Goal: Task Accomplishment & Management: Complete application form

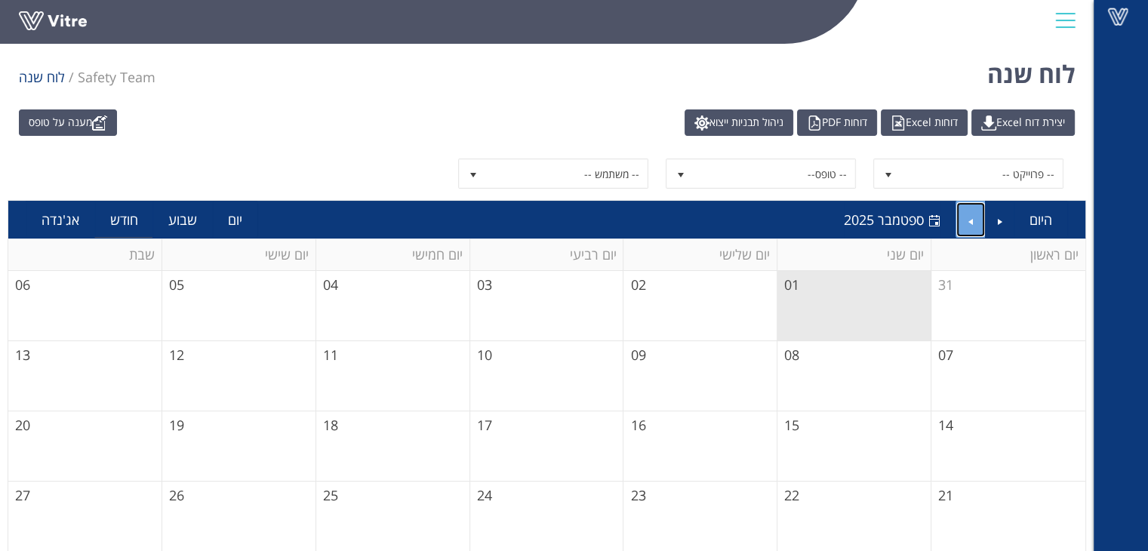
click at [976, 213] on link "Next" at bounding box center [971, 219] width 29 height 35
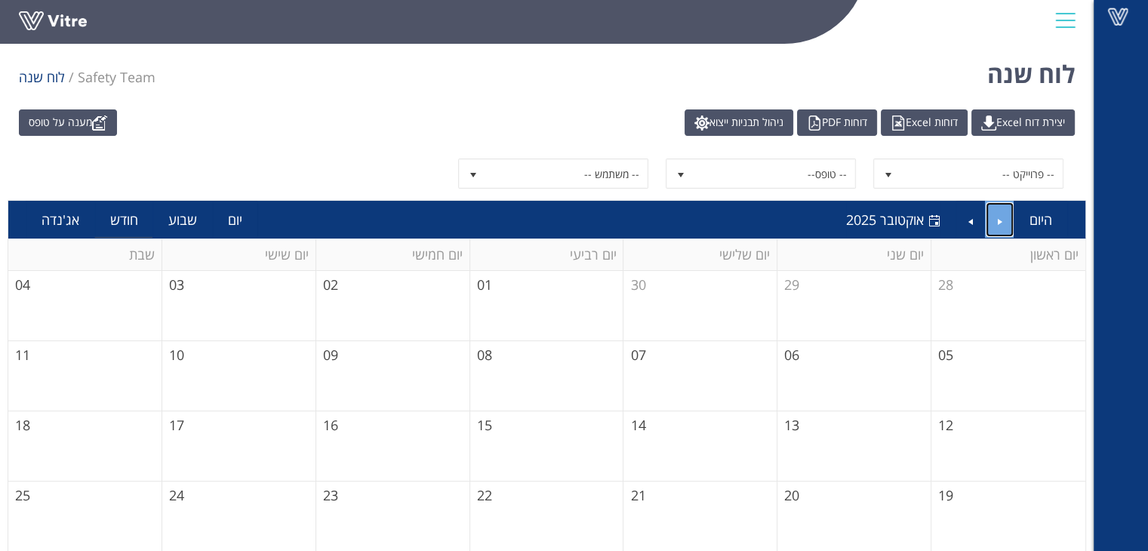
click at [1006, 219] on link "Previous" at bounding box center [1000, 219] width 29 height 35
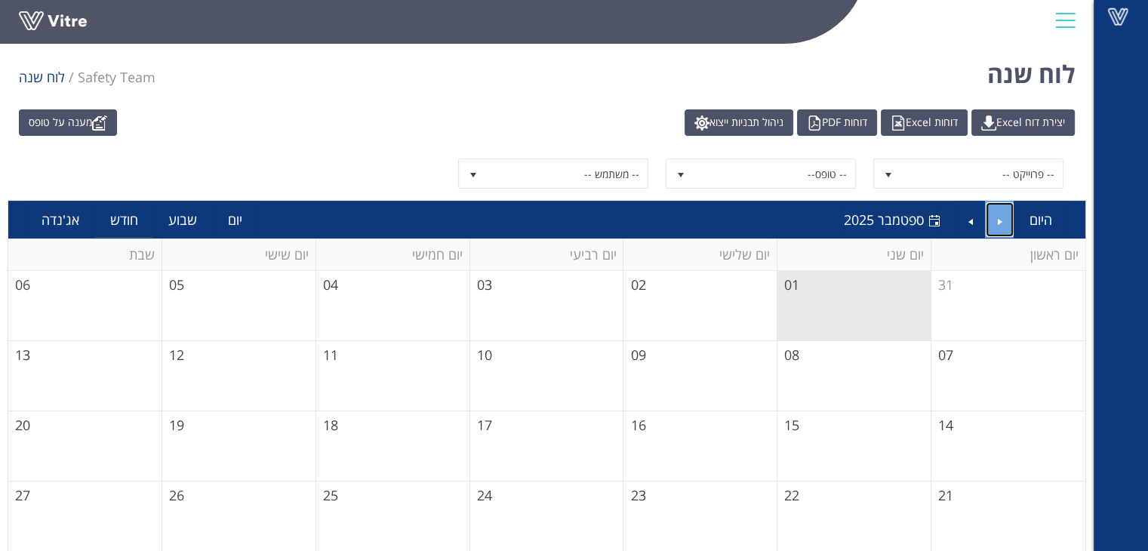
click at [1006, 219] on link "Previous" at bounding box center [1000, 219] width 29 height 35
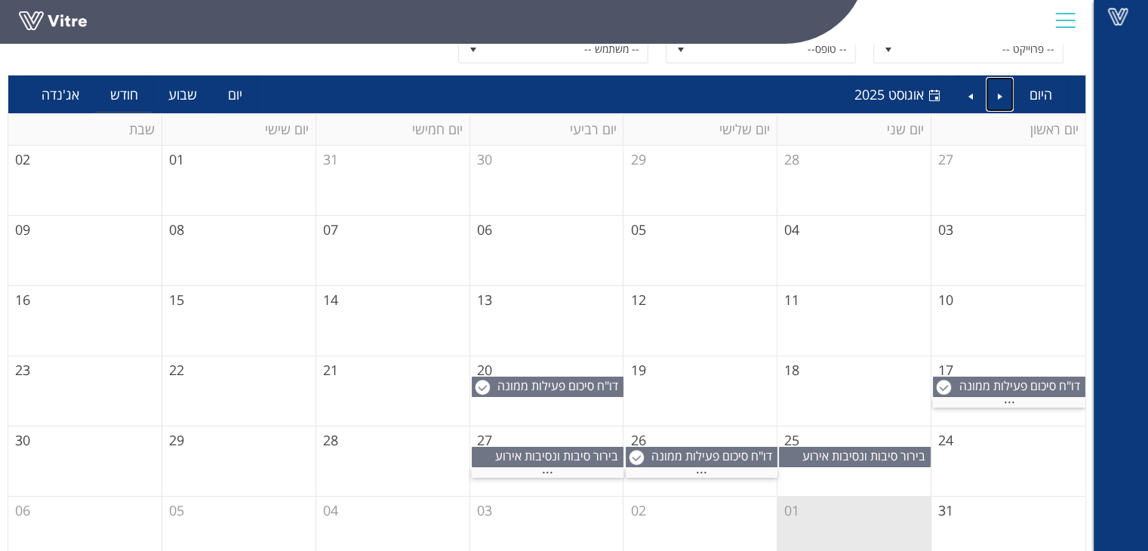
scroll to position [146, 0]
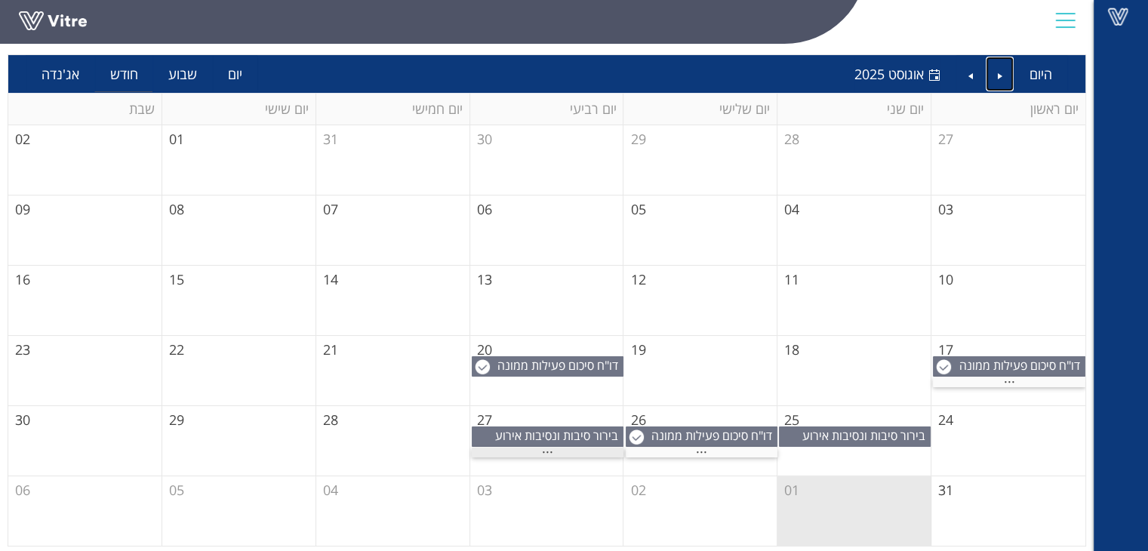
click at [544, 449] on span "..." at bounding box center [547, 448] width 11 height 17
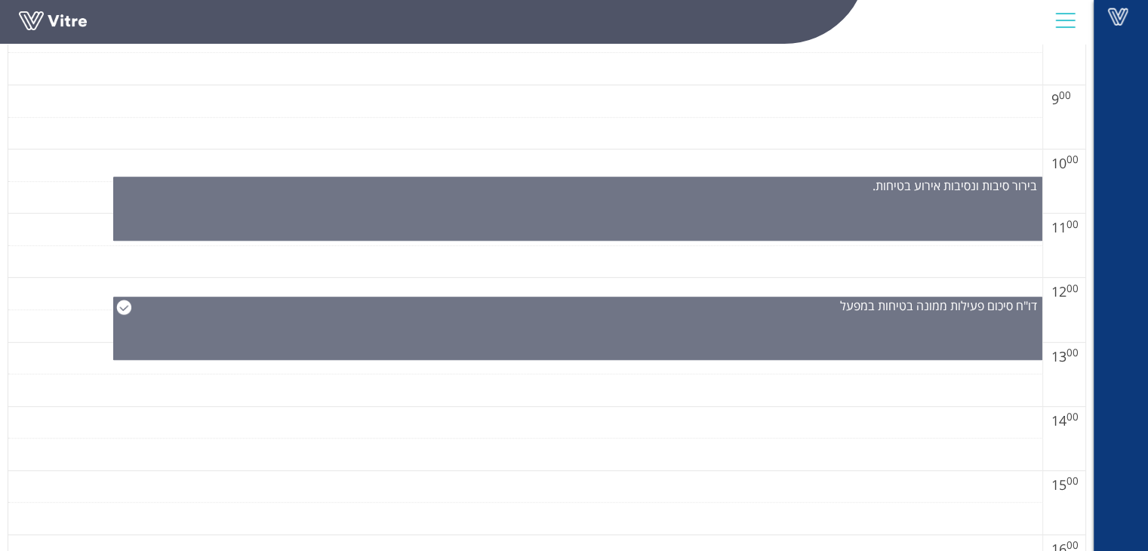
scroll to position [825, 0]
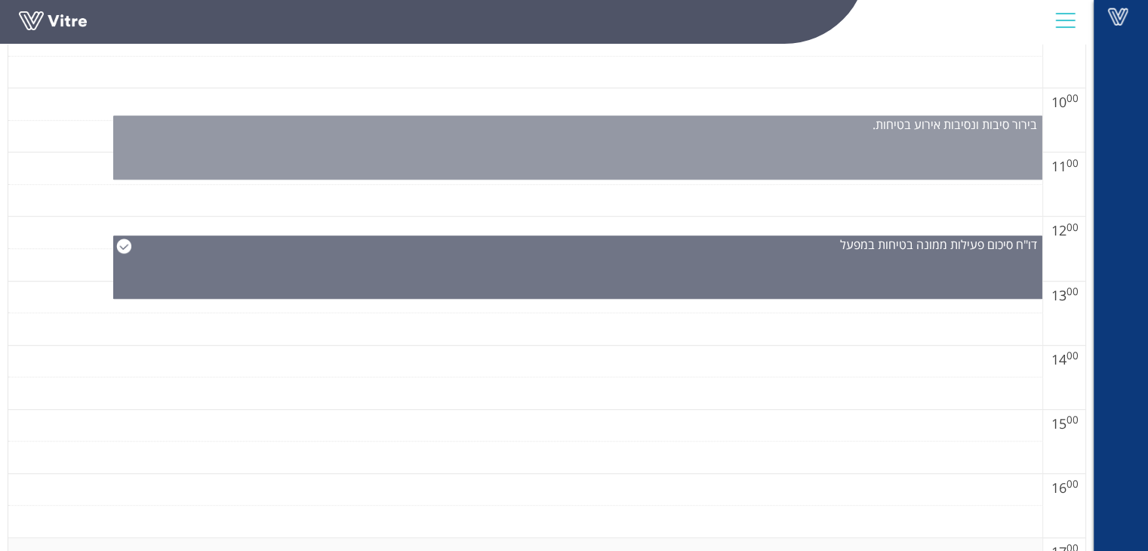
click at [881, 149] on div "בירור סיבות ונסיבות אירוע בטיחות." at bounding box center [577, 148] width 929 height 64
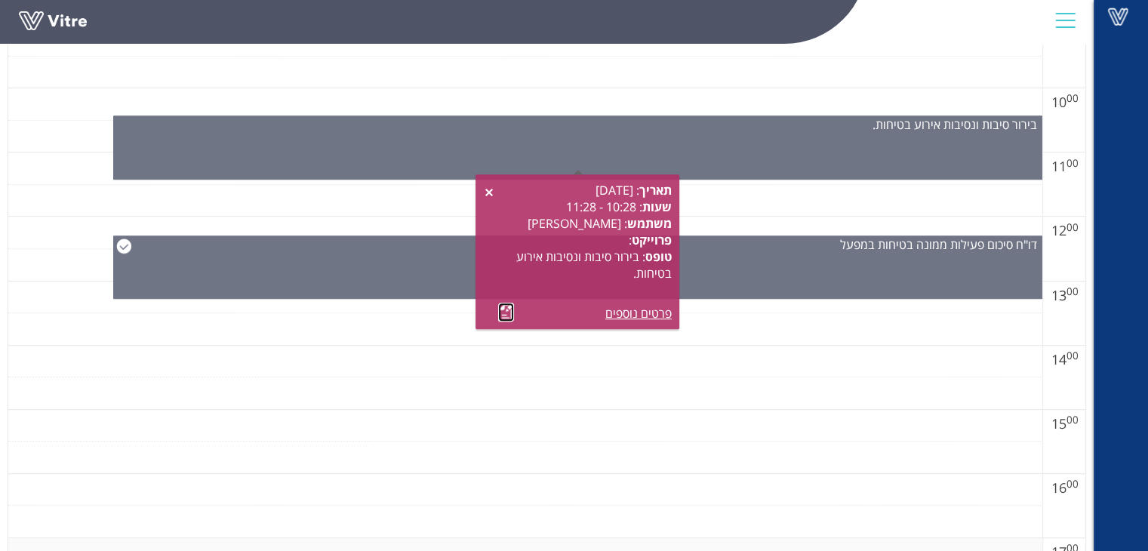
click at [498, 311] on link at bounding box center [506, 312] width 16 height 19
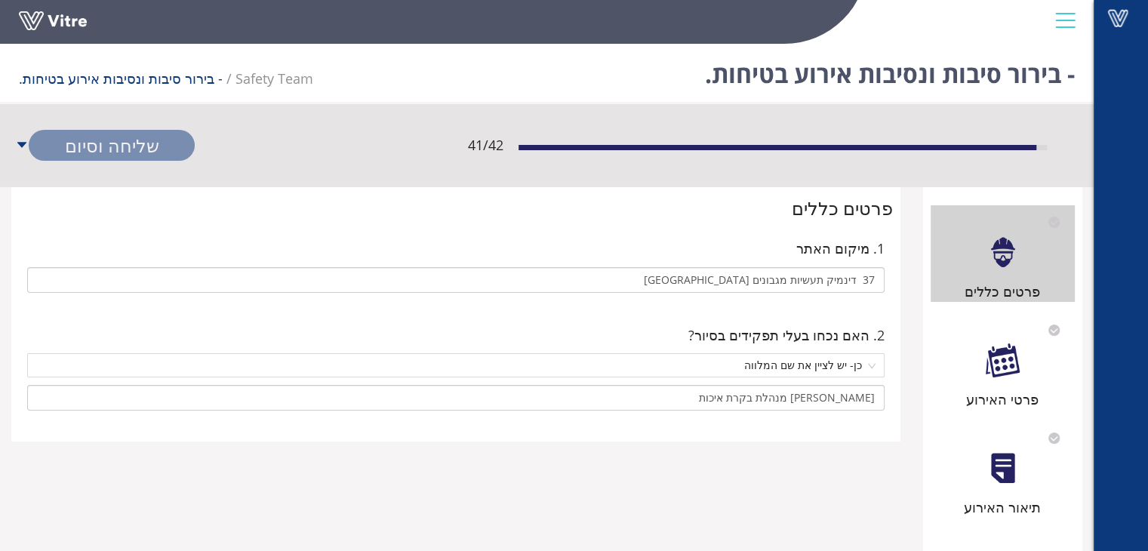
click at [1012, 365] on div at bounding box center [1003, 361] width 34 height 34
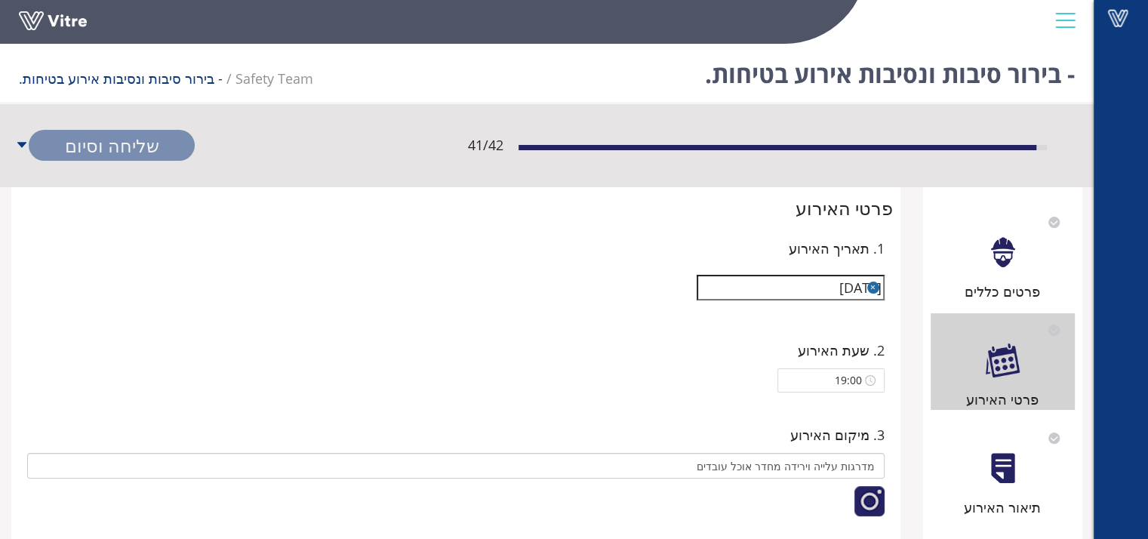
click at [1018, 482] on div at bounding box center [1003, 468] width 34 height 34
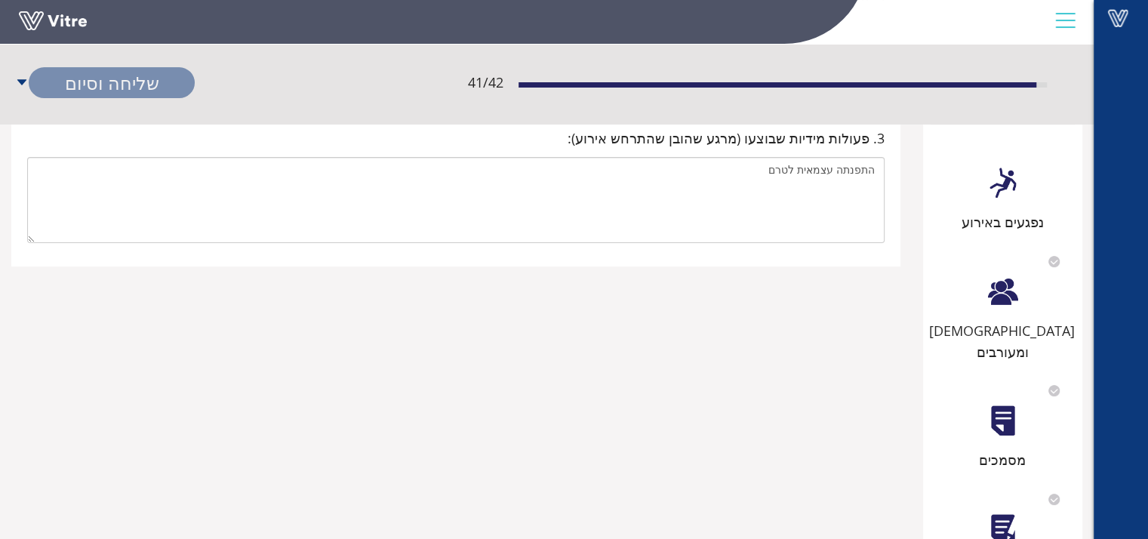
scroll to position [220, 0]
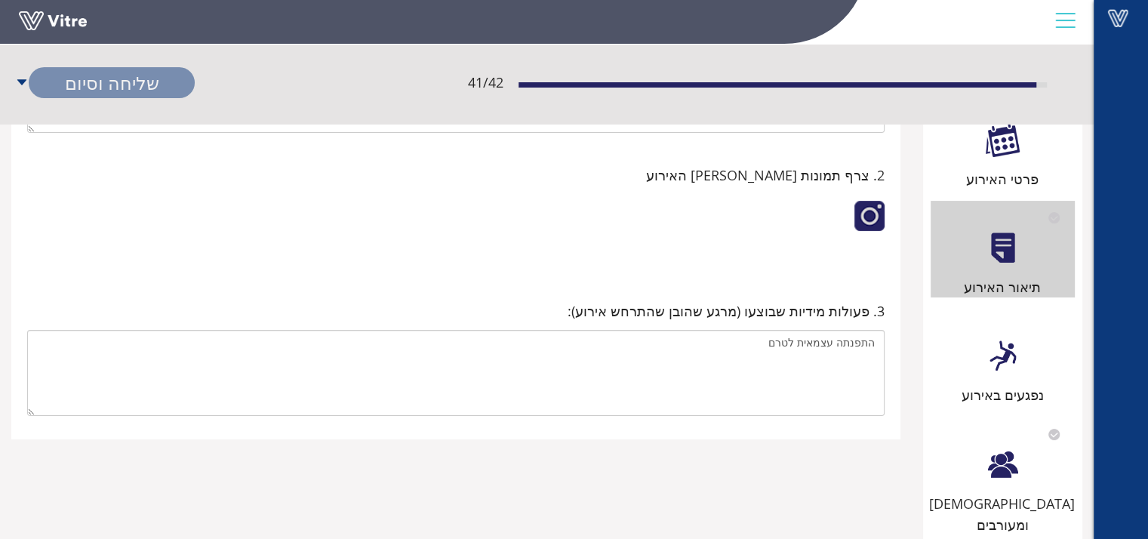
click at [1020, 390] on div "נפגעים באירוע" at bounding box center [1003, 394] width 145 height 21
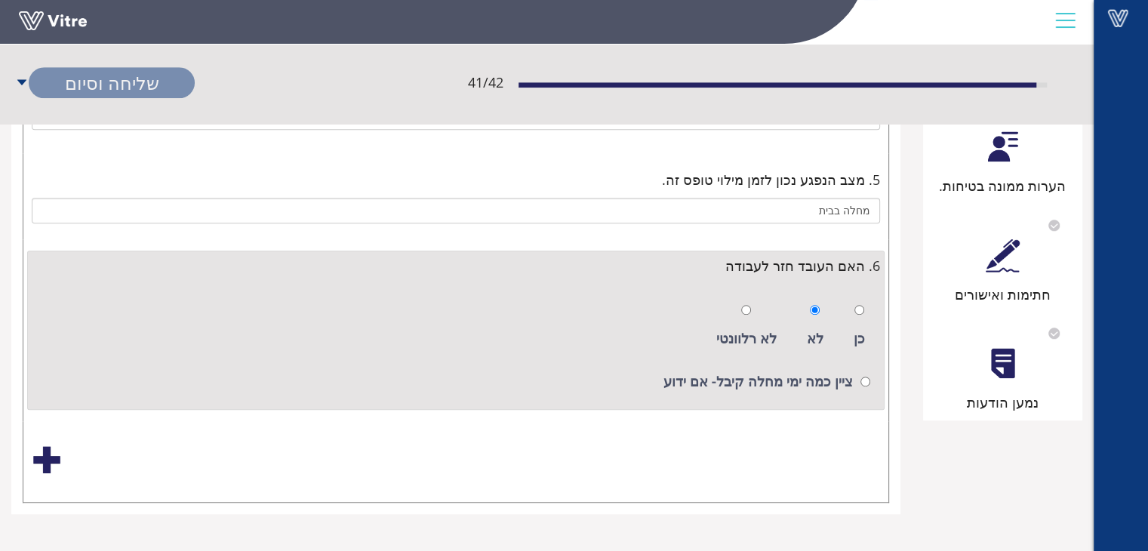
scroll to position [1101, 0]
click at [864, 383] on input "radio" at bounding box center [866, 381] width 10 height 10
radio input "true"
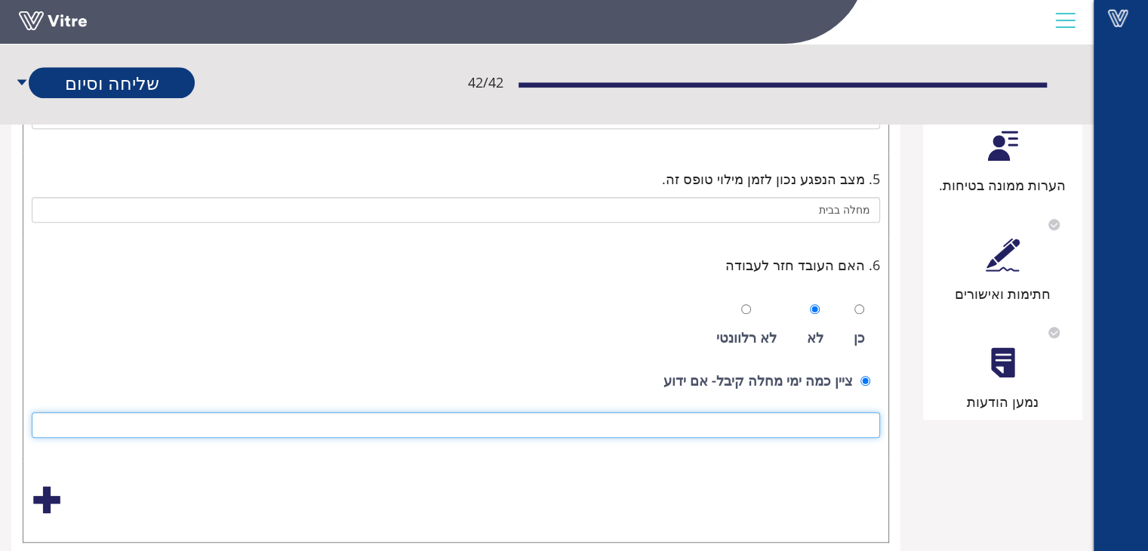
click at [831, 426] on input at bounding box center [456, 425] width 849 height 26
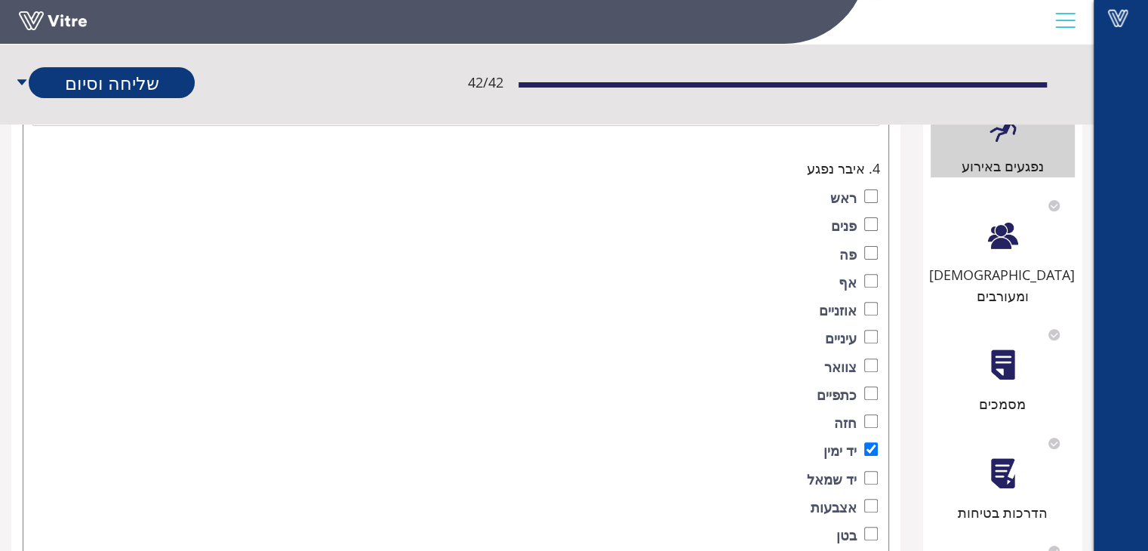
scroll to position [346, 0]
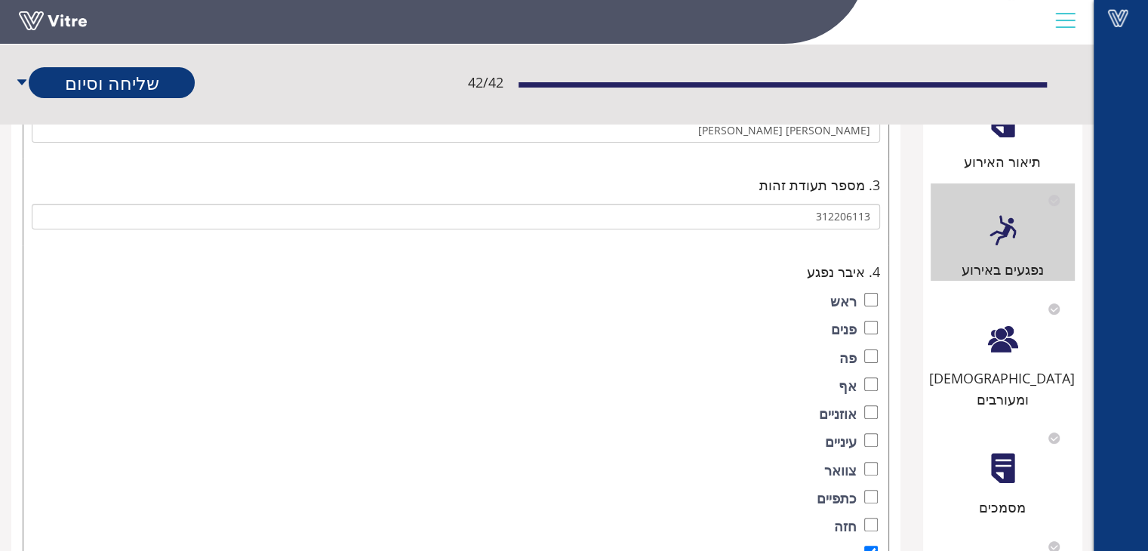
type input "13 ימי מחלה"
click at [1014, 365] on div "[DEMOGRAPHIC_DATA] ומעורבים" at bounding box center [1003, 351] width 145 height 119
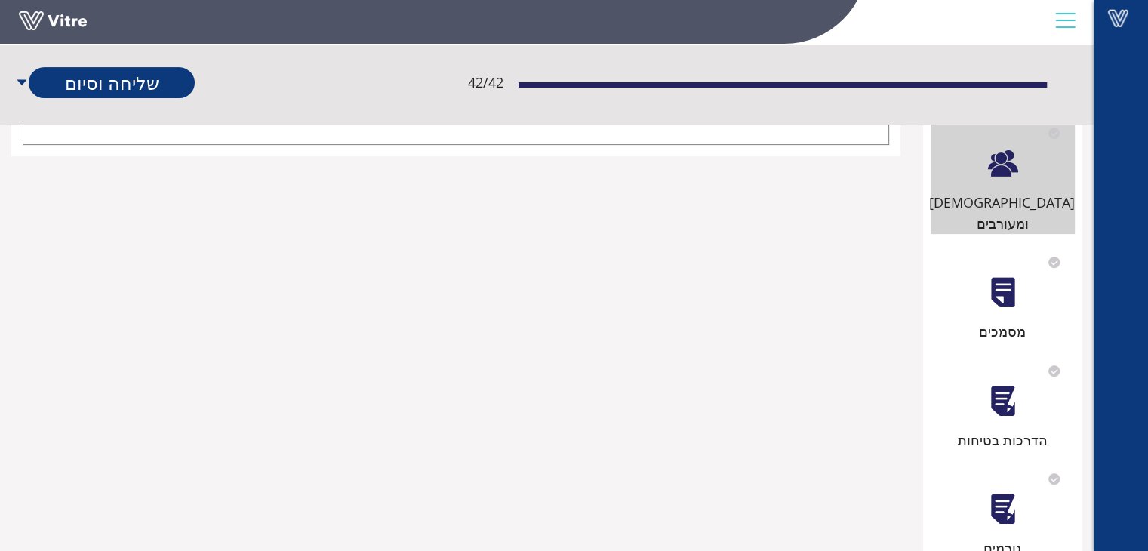
scroll to position [604, 0]
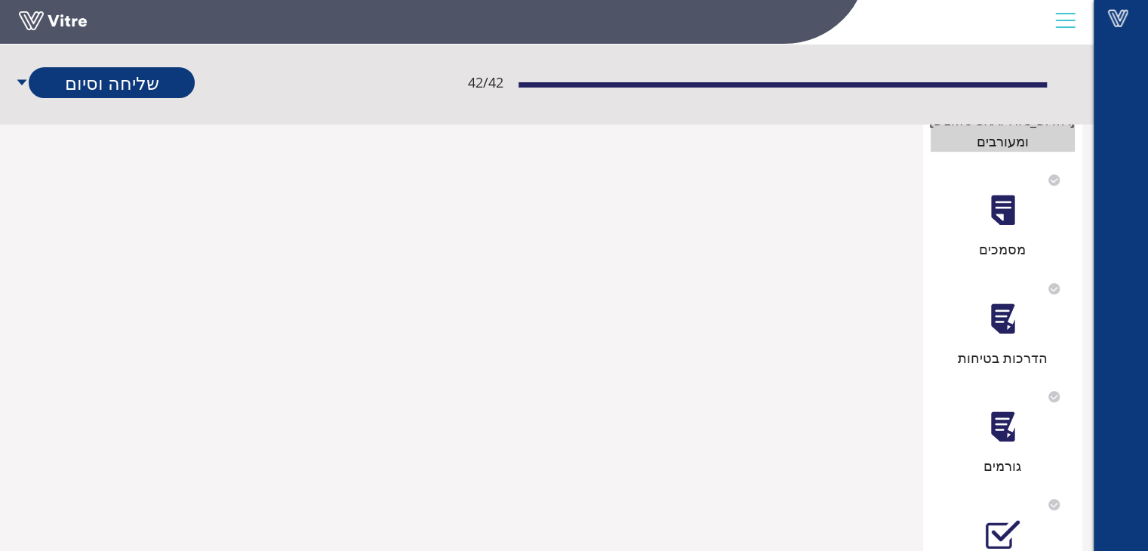
click at [1005, 193] on div at bounding box center [1003, 210] width 34 height 34
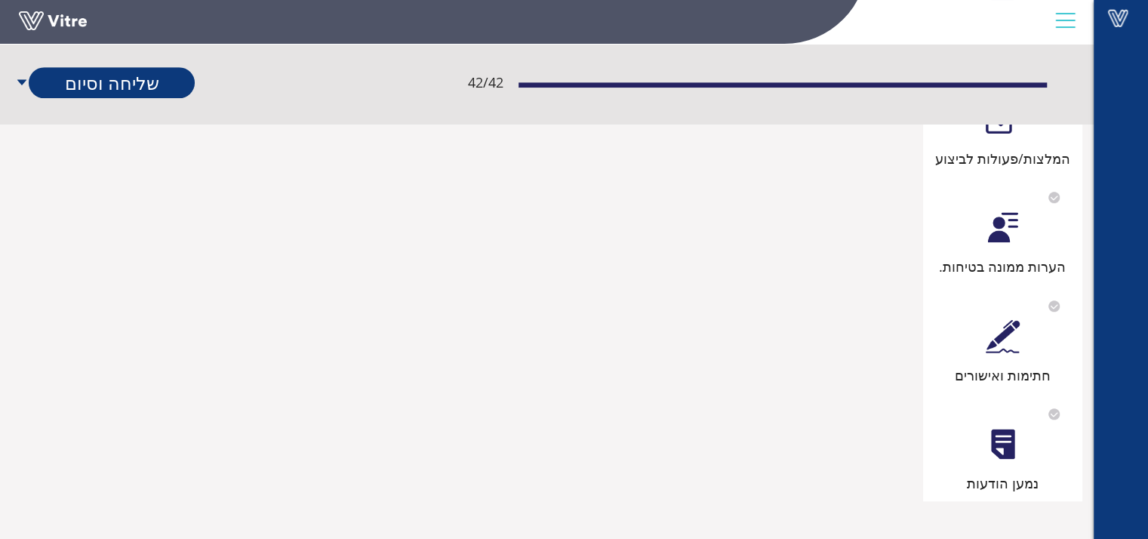
scroll to position [1990, 0]
drag, startPoint x: 49, startPoint y: 442, endPoint x: 63, endPoint y: 467, distance: 29.4
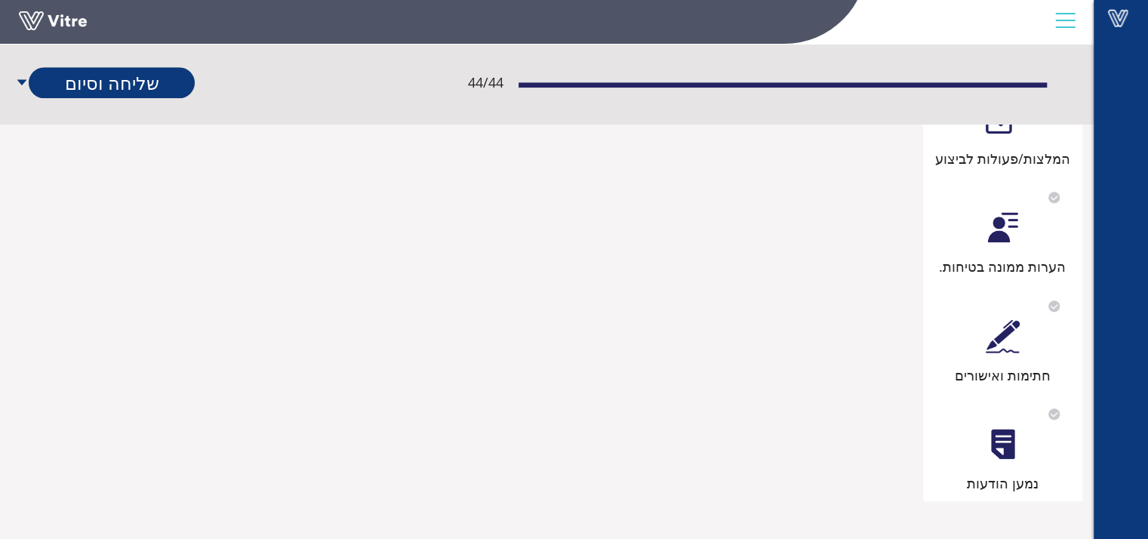
type input "חופש מחלה"
click at [117, 112] on link "שמירה" at bounding box center [112, 115] width 166 height 31
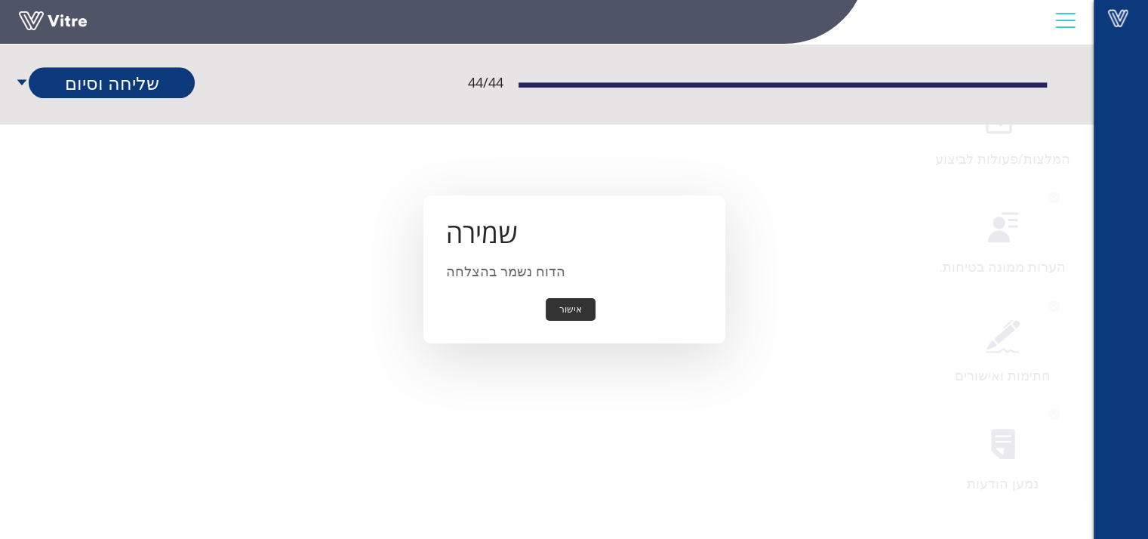
scroll to position [2330, 0]
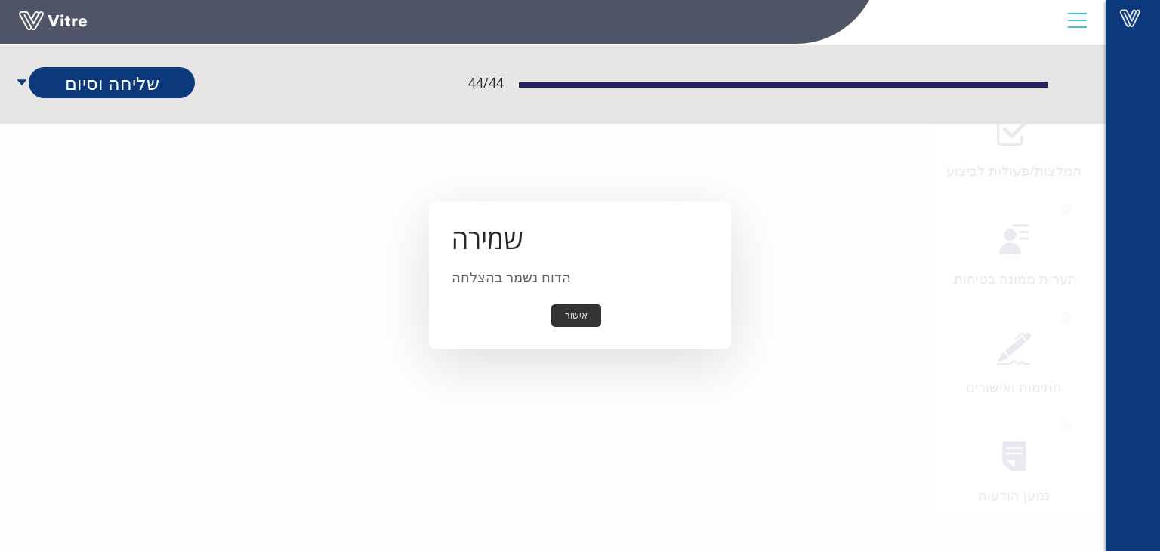
click at [582, 315] on button "אישור" at bounding box center [576, 315] width 50 height 23
